Goal: Information Seeking & Learning: Learn about a topic

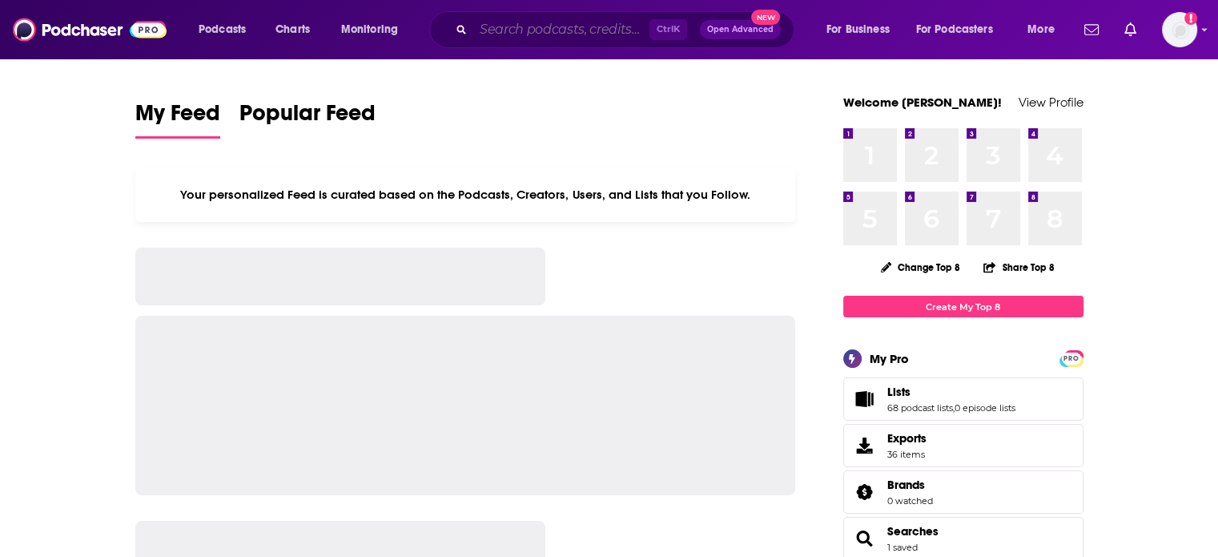
click at [544, 27] on input "Search podcasts, credits, & more..." at bounding box center [561, 30] width 176 height 26
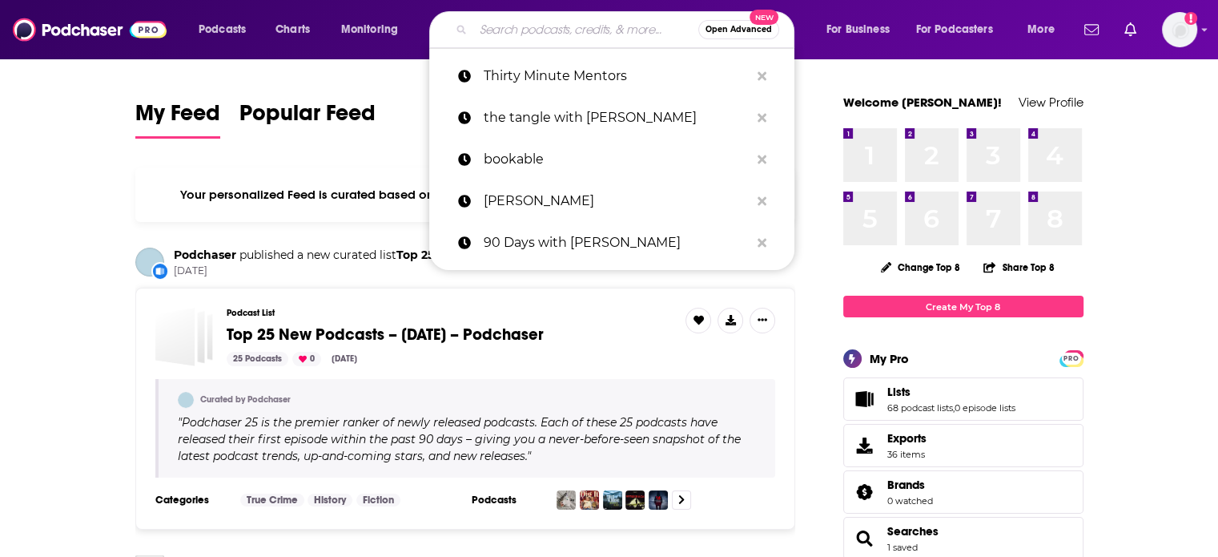
paste input "The Last Generation"
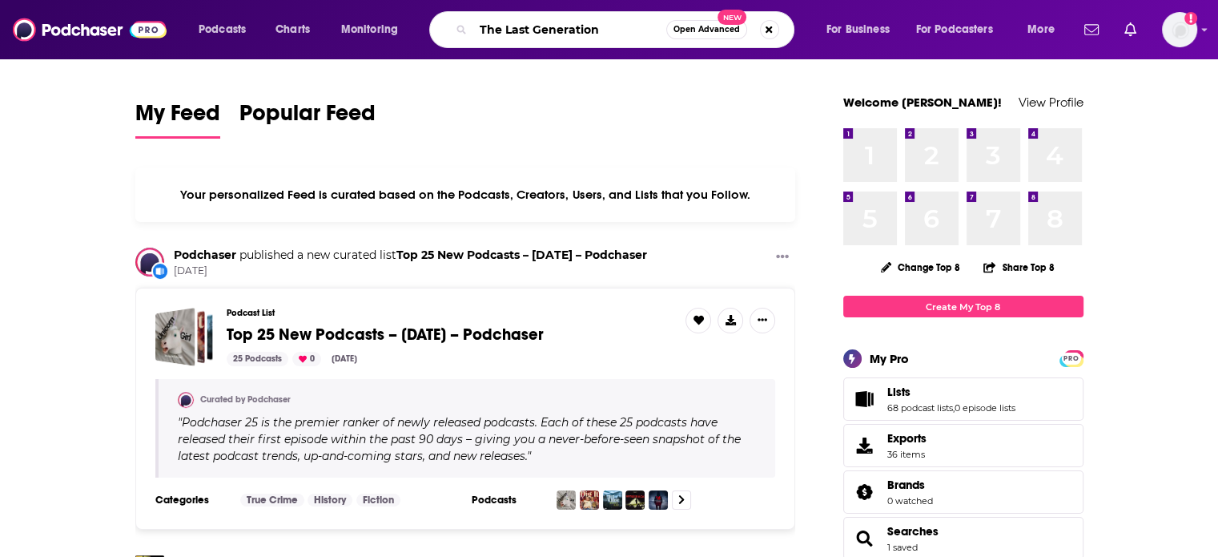
type input "The Last Generation"
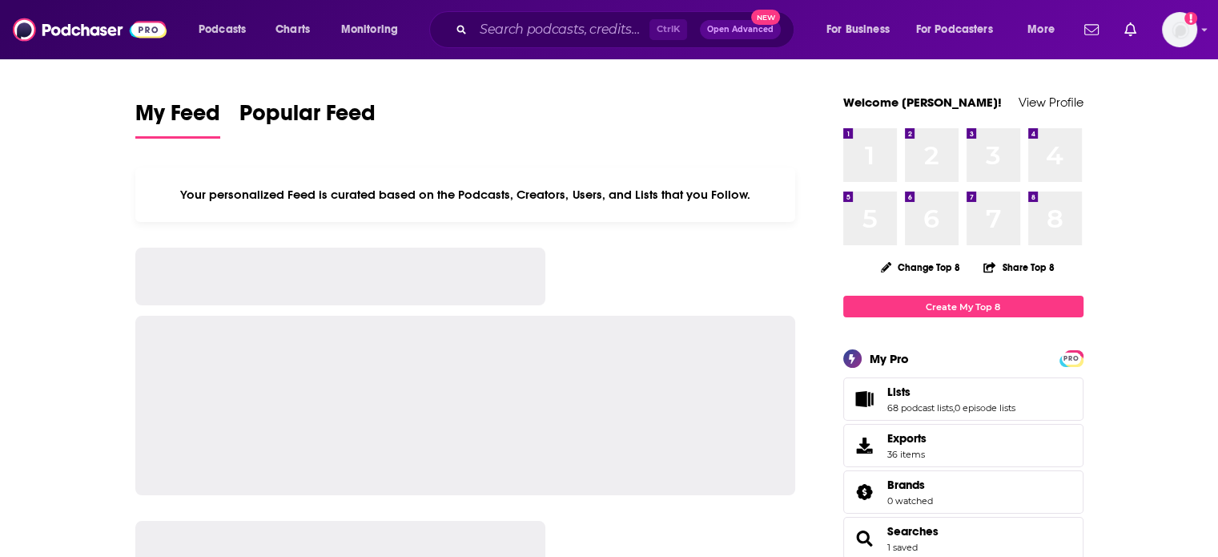
click at [203, 42] on div "Podcasts Charts Monitoring Ctrl K Open Advanced New For Business For Podcasters…" at bounding box center [628, 29] width 883 height 37
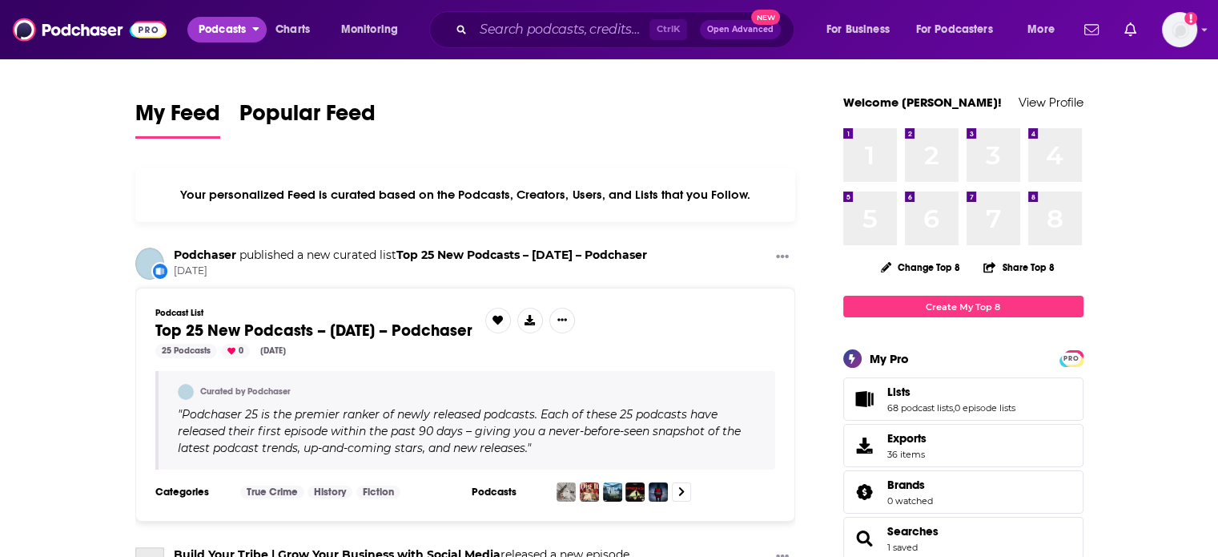
click at [215, 32] on span "Podcasts" at bounding box center [222, 29] width 47 height 22
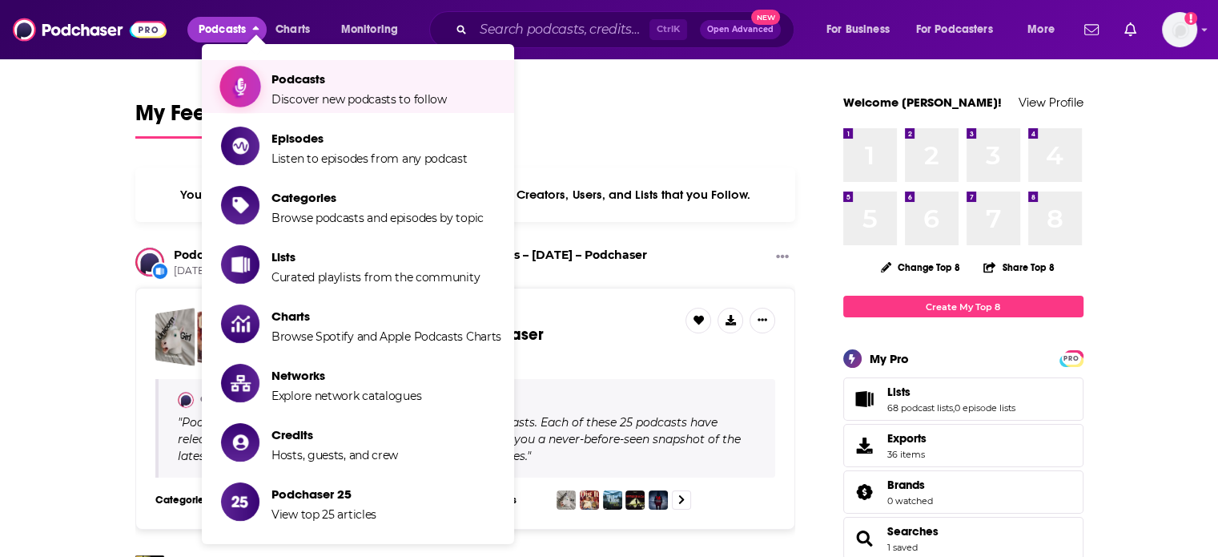
click at [234, 73] on span "Show item sub-menu" at bounding box center [240, 86] width 123 height 123
